Goal: Task Accomplishment & Management: Manage account settings

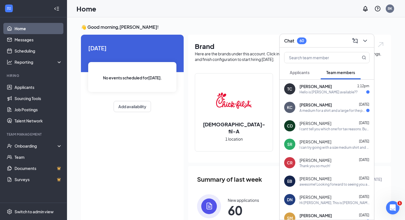
click at [333, 105] on div "Kyle Calvin Sep 9" at bounding box center [335, 105] width 70 height 6
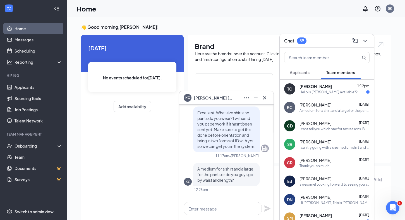
scroll to position [-13, 0]
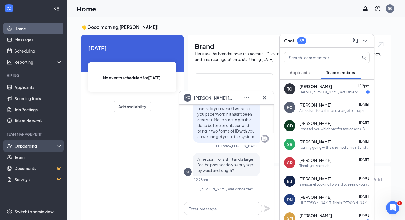
click at [19, 150] on div "Onboarding" at bounding box center [33, 145] width 67 height 11
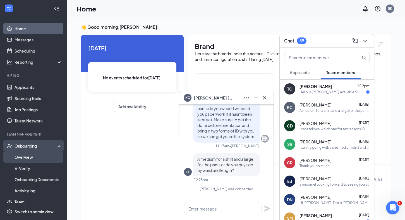
click at [26, 156] on link "Overview" at bounding box center [39, 156] width 48 height 11
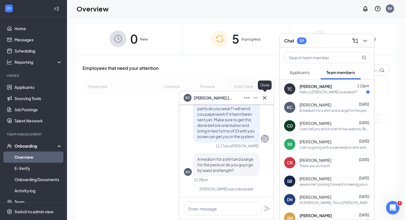
click at [266, 97] on icon "Cross" at bounding box center [264, 97] width 7 height 7
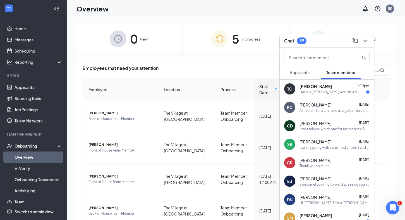
click at [161, 46] on div "0 New" at bounding box center [129, 38] width 104 height 29
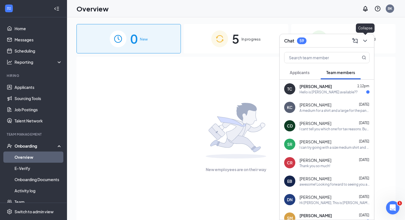
click at [367, 40] on icon "ChevronDown" at bounding box center [365, 41] width 4 height 2
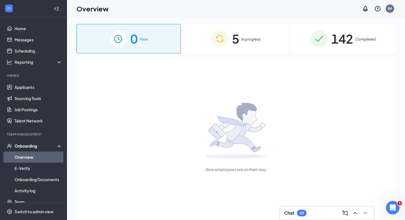
click at [242, 40] on span "In progress" at bounding box center [251, 39] width 19 height 6
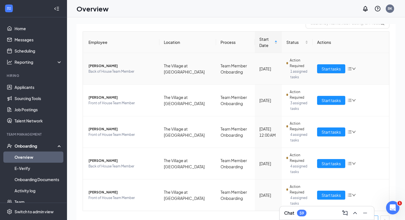
scroll to position [45, 0]
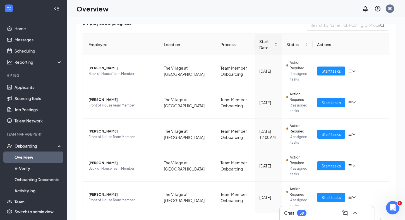
click at [301, 210] on div "59" at bounding box center [301, 212] width 9 height 7
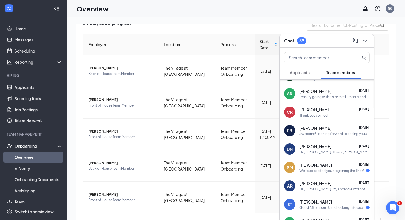
scroll to position [55, 0]
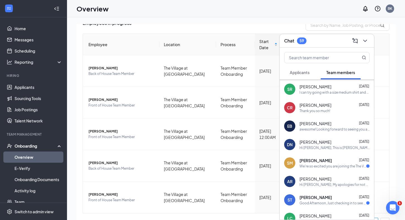
click at [316, 163] on span "[PERSON_NAME]" at bounding box center [316, 160] width 32 height 6
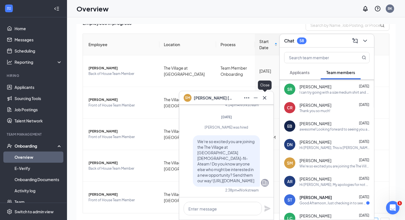
click at [264, 97] on icon "Cross" at bounding box center [264, 97] width 3 height 3
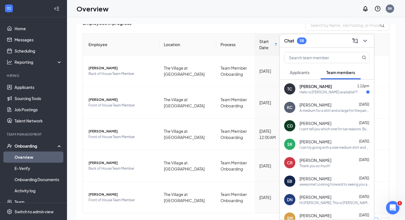
scroll to position [0, 0]
click at [367, 40] on icon "ChevronDown" at bounding box center [365, 40] width 7 height 7
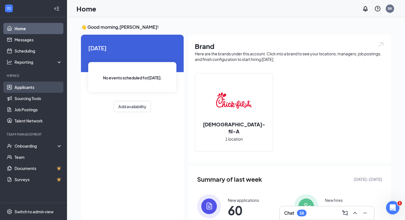
click at [30, 87] on link "Applicants" at bounding box center [39, 87] width 48 height 11
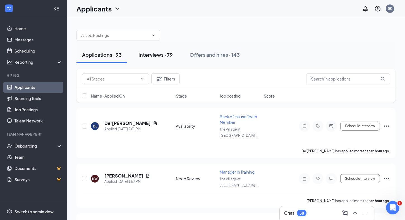
click at [158, 55] on div "Interviews · 79" at bounding box center [155, 54] width 34 height 7
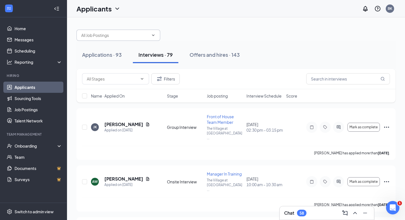
click at [154, 35] on icon "ChevronDown" at bounding box center [153, 35] width 4 height 4
click at [154, 34] on icon "ChevronDown" at bounding box center [153, 35] width 4 height 4
click at [154, 35] on icon "ChevronDown" at bounding box center [153, 35] width 4 height 4
click at [154, 37] on icon "ChevronDown" at bounding box center [153, 35] width 4 height 4
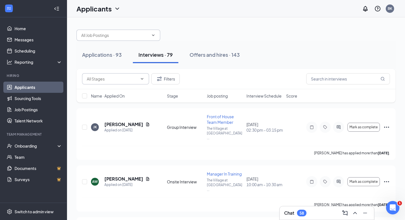
click at [108, 80] on input "text" at bounding box center [112, 79] width 51 height 6
click at [132, 34] on input "text" at bounding box center [115, 35] width 68 height 6
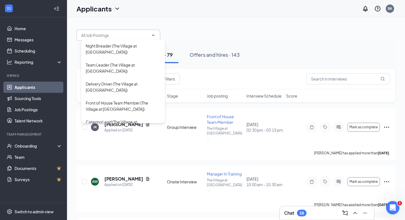
click at [110, 138] on div "Back of House Team Member (The Village at North Elm)" at bounding box center [123, 144] width 75 height 12
type input "Back of House Team Member (The Village at North Elm)"
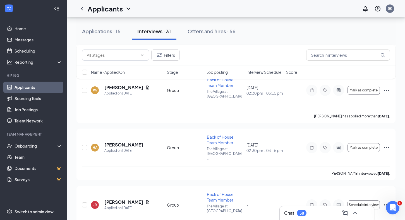
scroll to position [704, 0]
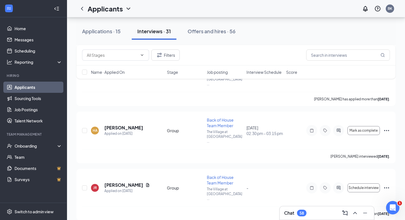
click at [175, 73] on span "Stage" at bounding box center [172, 72] width 11 height 6
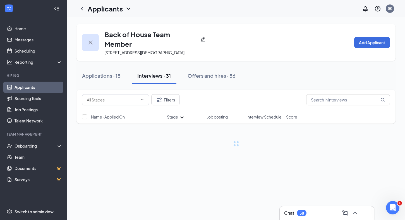
scroll to position [0, 0]
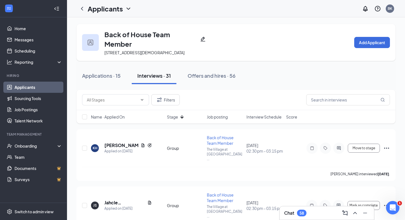
click at [175, 117] on span "Stage" at bounding box center [172, 117] width 11 height 6
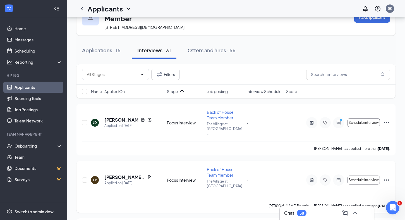
scroll to position [26, 0]
click at [339, 118] on icon "PrimaryDot" at bounding box center [342, 120] width 7 height 4
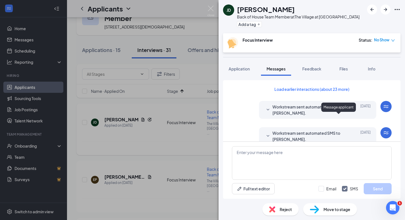
scroll to position [199, 0]
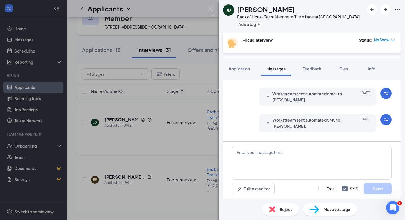
scroll to position [11, 0]
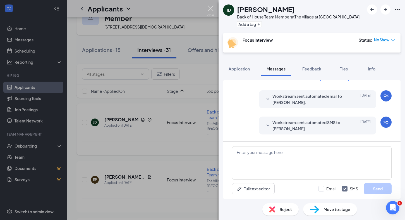
click at [210, 9] on img at bounding box center [210, 11] width 7 height 11
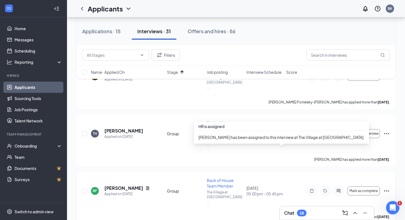
scroll to position [141, 0]
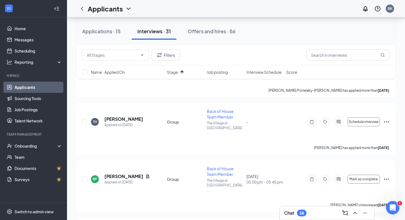
click at [263, 74] on span "Interview Schedule" at bounding box center [264, 72] width 35 height 6
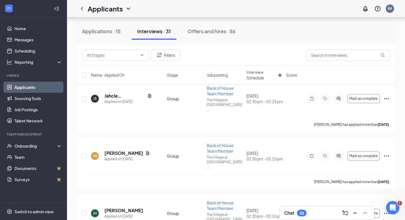
scroll to position [285, 0]
